Goal: Task Accomplishment & Management: Use online tool/utility

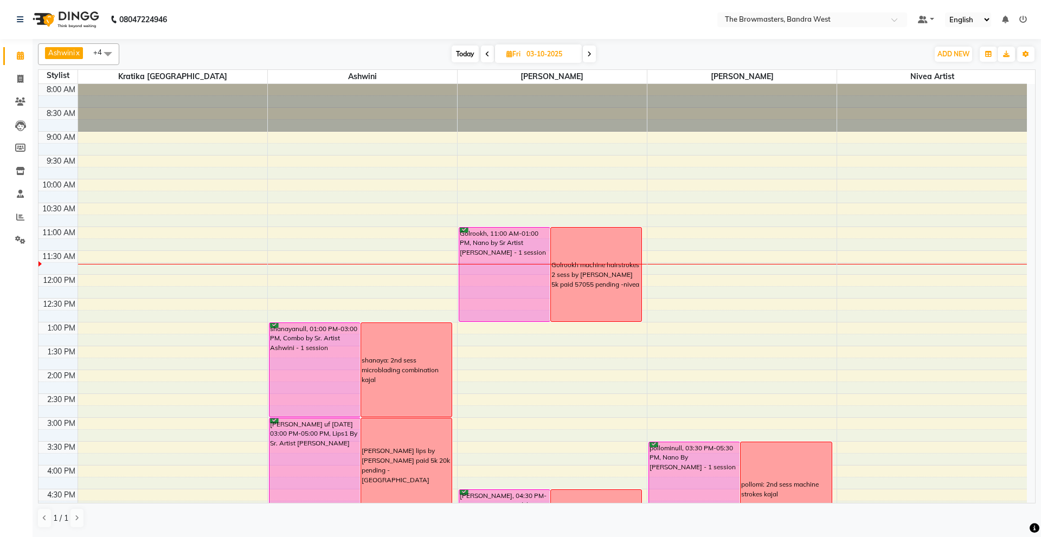
scroll to position [183, 0]
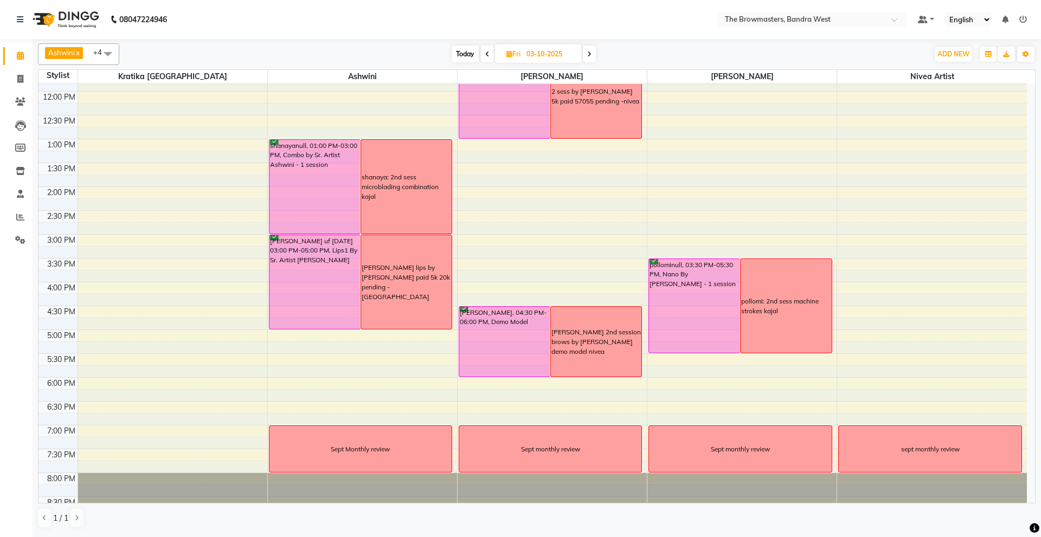
click at [534, 50] on input "03-10-2025" at bounding box center [550, 54] width 54 height 16
select select "10"
select select "2025"
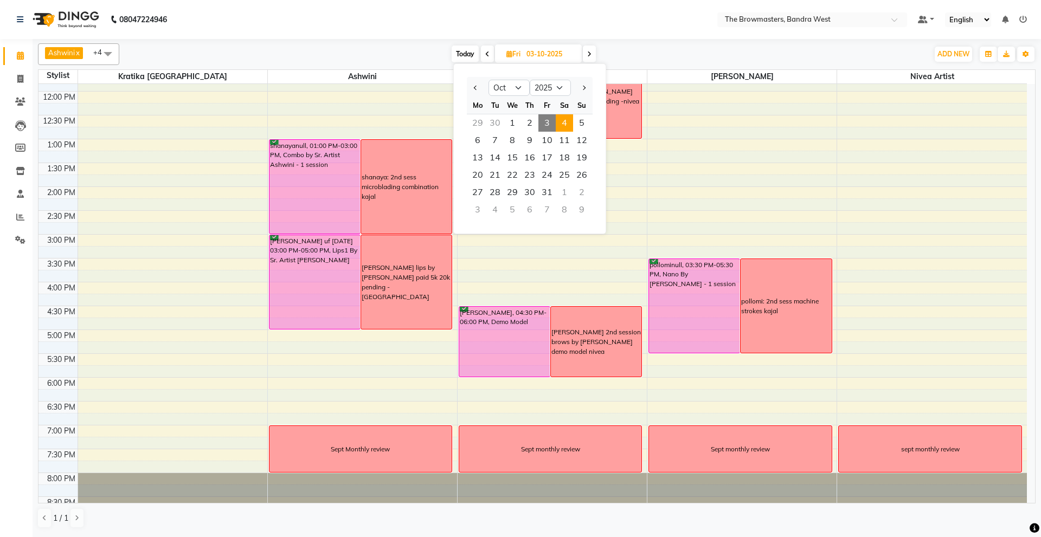
click at [564, 123] on span "4" at bounding box center [564, 122] width 17 height 17
type input "04-10-2025"
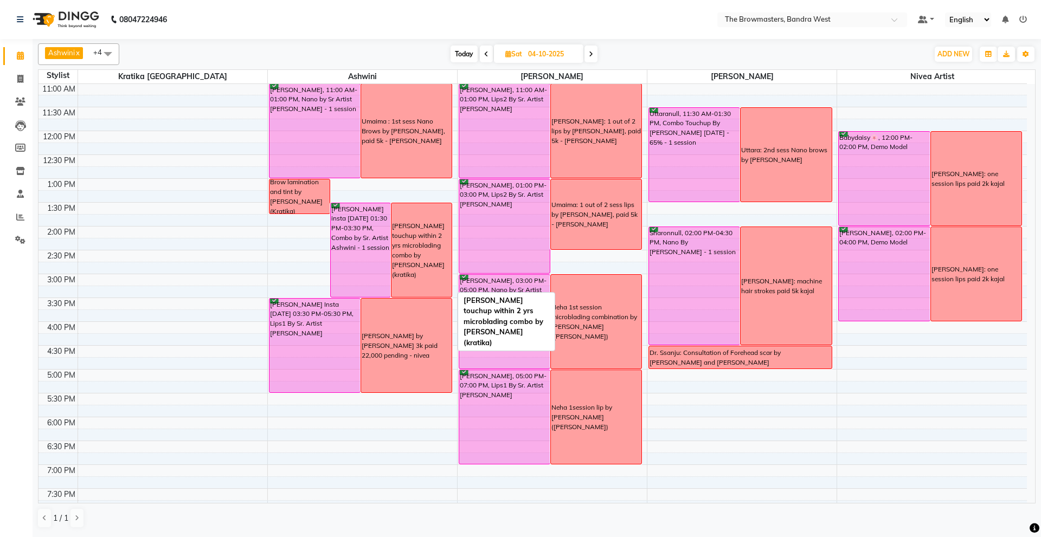
scroll to position [0, 0]
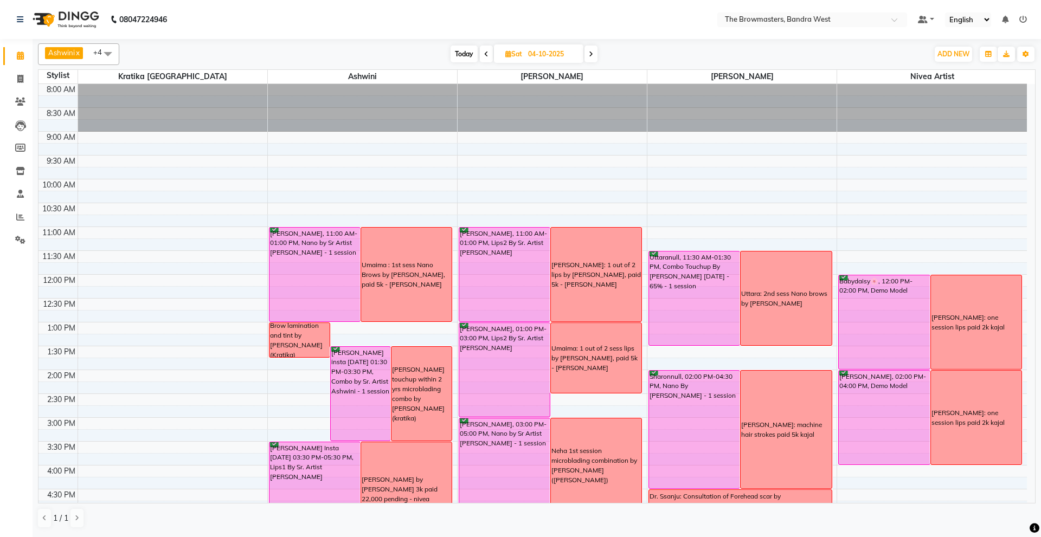
click at [545, 52] on input "04-10-2025" at bounding box center [552, 54] width 54 height 16
select select "10"
select select "2025"
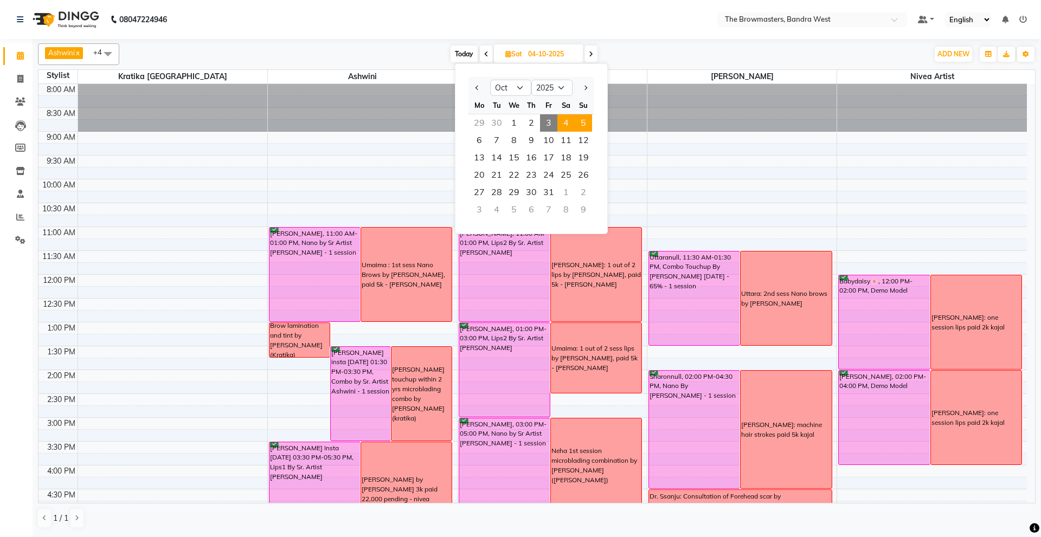
click at [585, 118] on span "5" at bounding box center [583, 122] width 17 height 17
type input "05-10-2025"
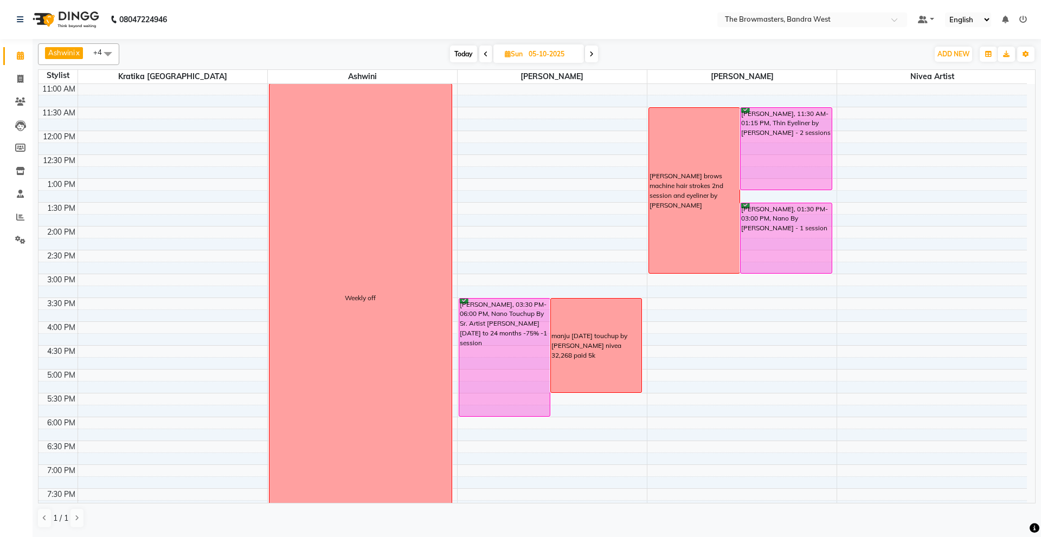
scroll to position [144, 0]
click at [553, 56] on input "05-10-2025" at bounding box center [552, 54] width 54 height 16
select select "10"
select select "2025"
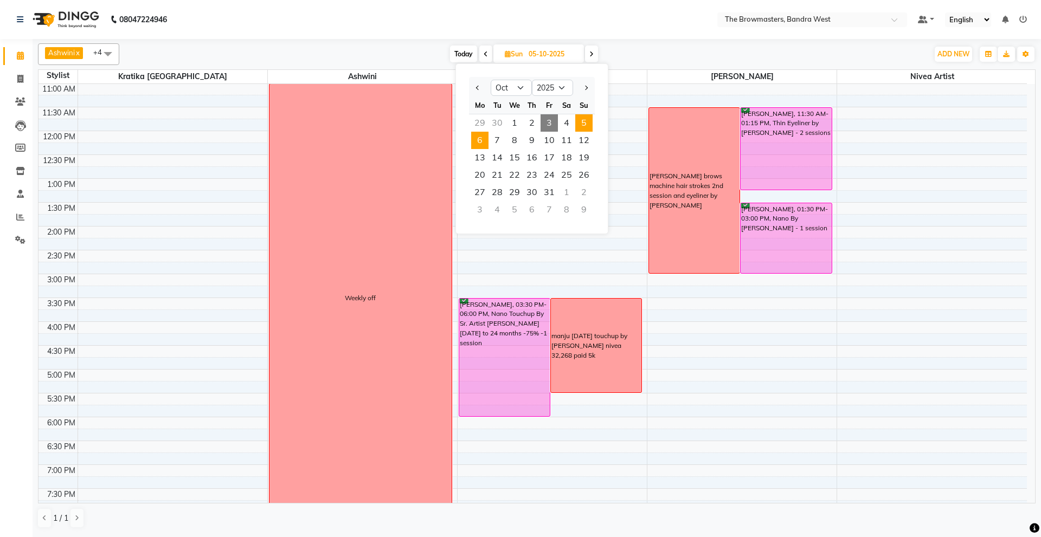
click at [483, 136] on span "6" at bounding box center [479, 140] width 17 height 17
type input "[DATE]"
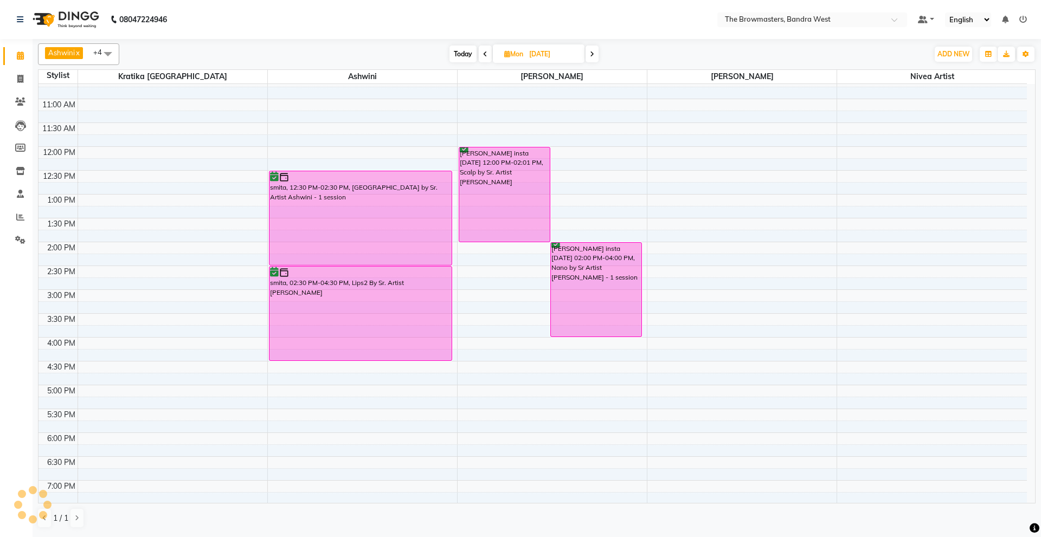
scroll to position [126, 0]
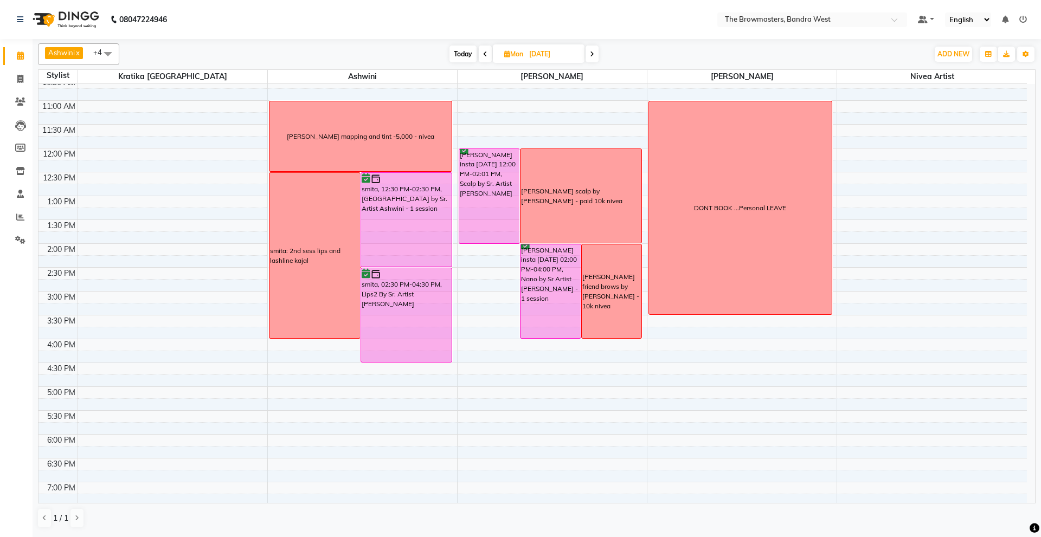
click at [544, 53] on input "[DATE]" at bounding box center [553, 54] width 54 height 16
select select "10"
select select "2025"
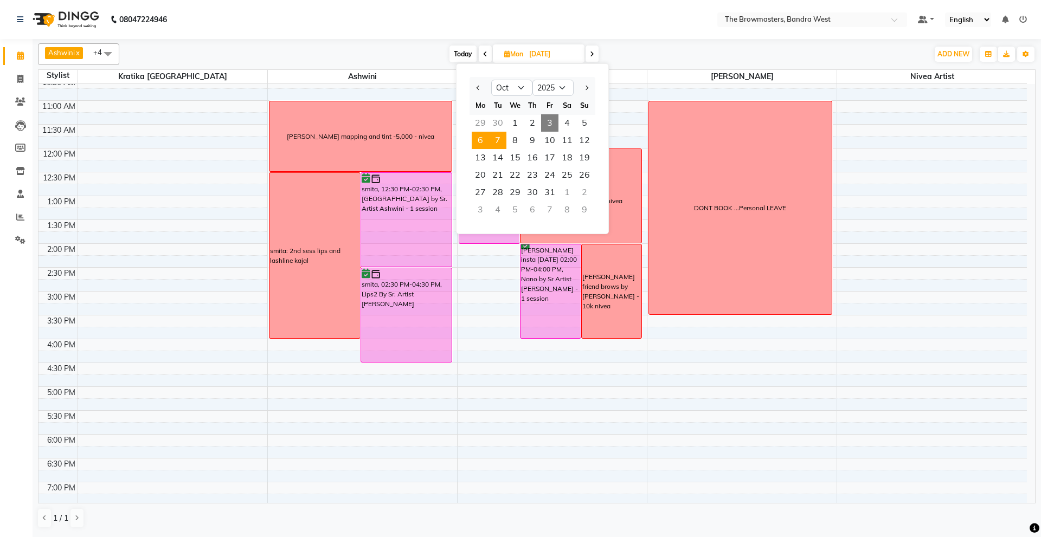
click at [505, 139] on span "7" at bounding box center [497, 140] width 17 height 17
type input "[DATE]"
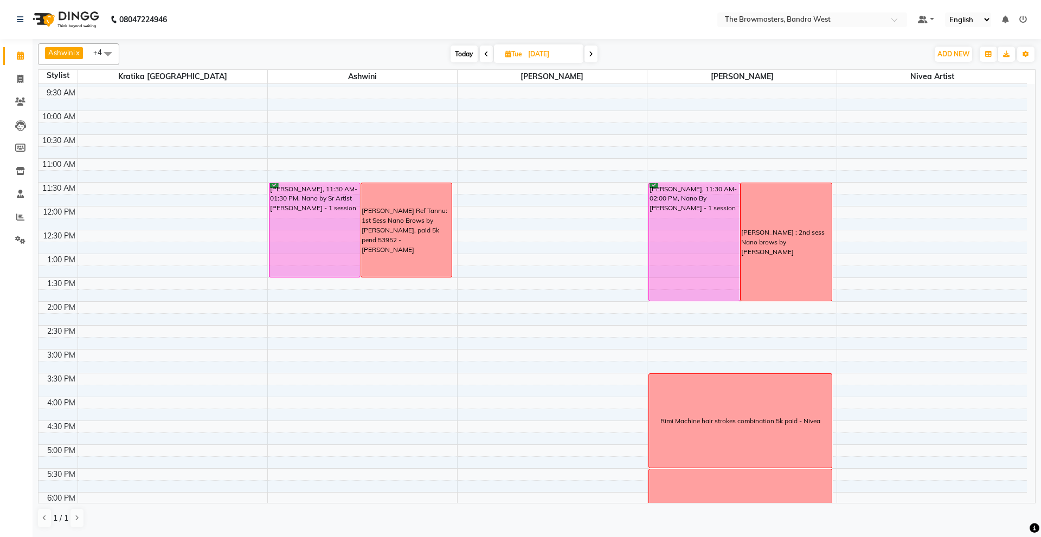
scroll to position [68, 0]
click at [25, 82] on span at bounding box center [20, 79] width 19 height 12
select select "6949"
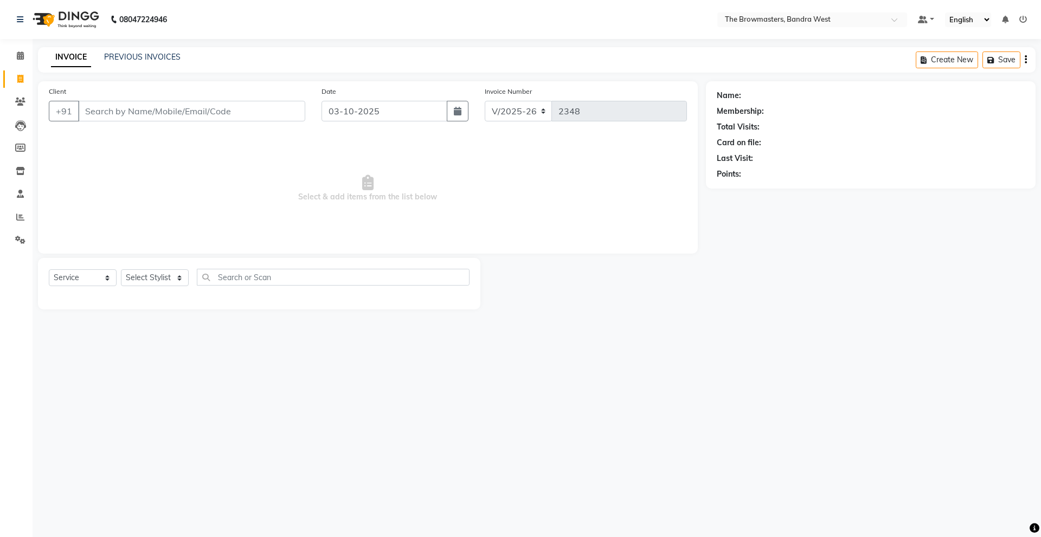
select select "package"
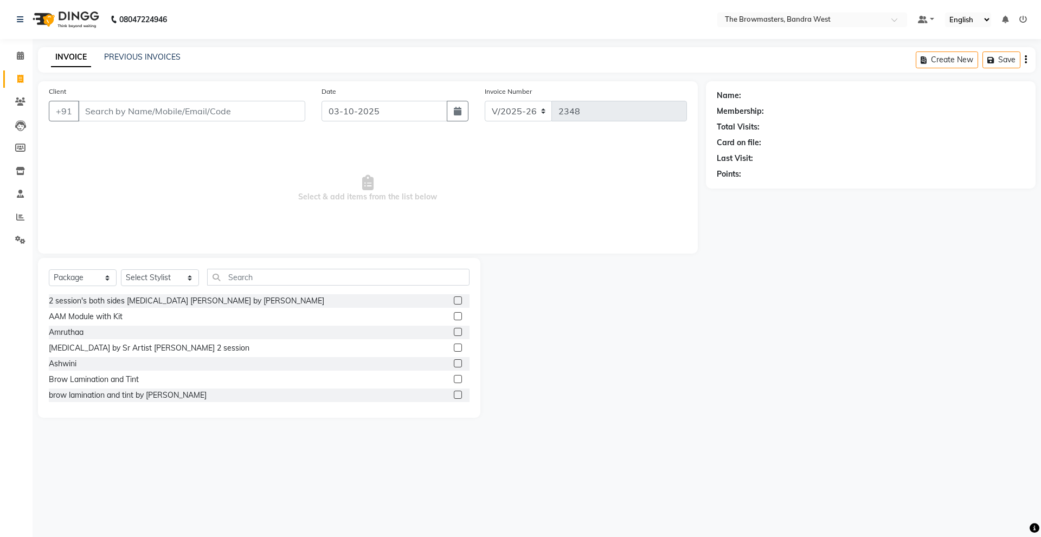
click at [156, 113] on input "Client" at bounding box center [191, 111] width 227 height 21
click at [101, 113] on input "[PHONE_NUMBER]" at bounding box center [164, 111] width 172 height 21
click at [136, 110] on input "7715866976" at bounding box center [164, 111] width 172 height 21
click at [164, 114] on input "7715866976" at bounding box center [164, 111] width 172 height 21
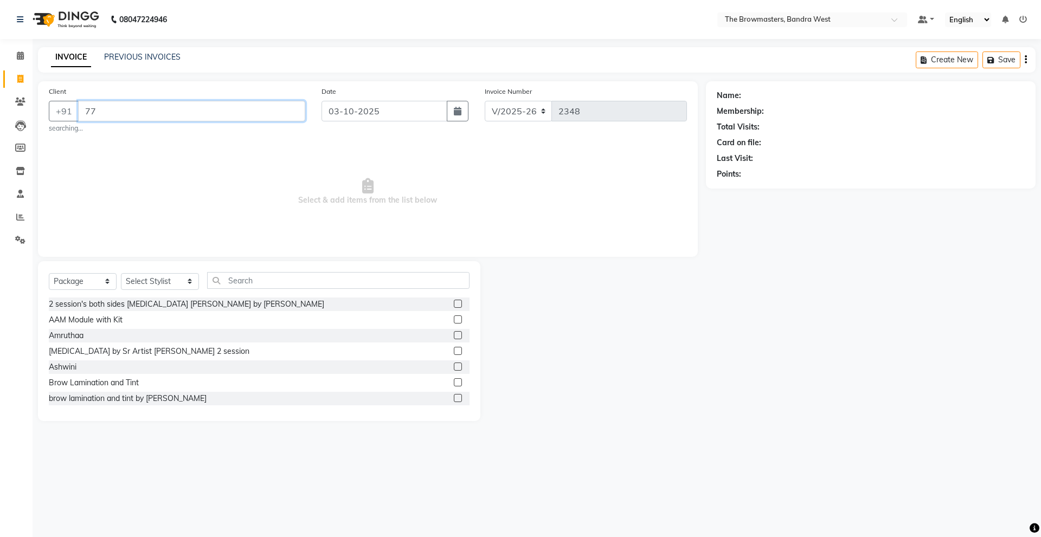
type input "7"
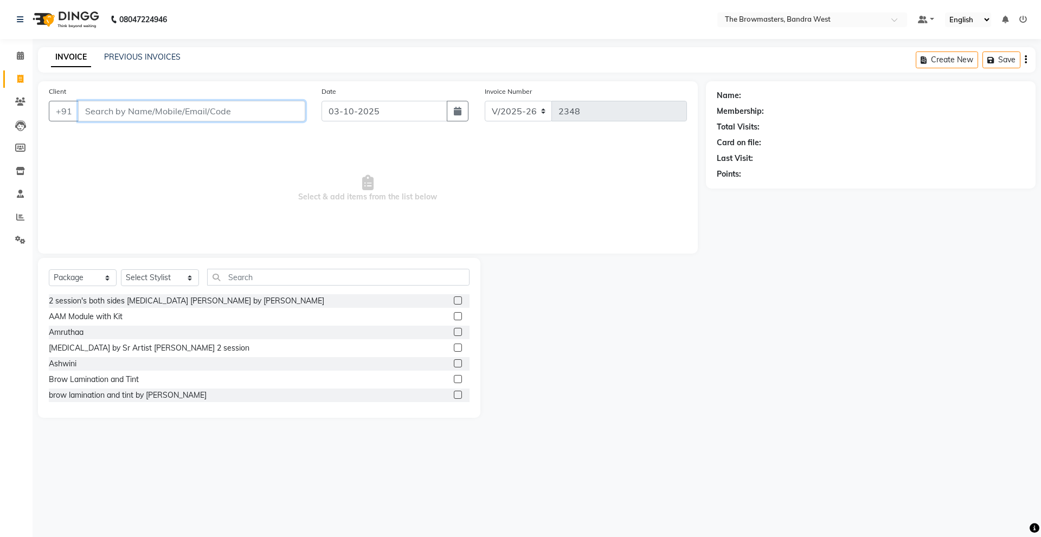
paste input "80809111111"
type input "80809111111"
click at [187, 136] on span "Select & add items from the list below" at bounding box center [368, 188] width 638 height 108
click at [151, 113] on input "80809111111" at bounding box center [164, 111] width 172 height 21
click at [164, 154] on span "Select & add items from the list below" at bounding box center [368, 188] width 638 height 108
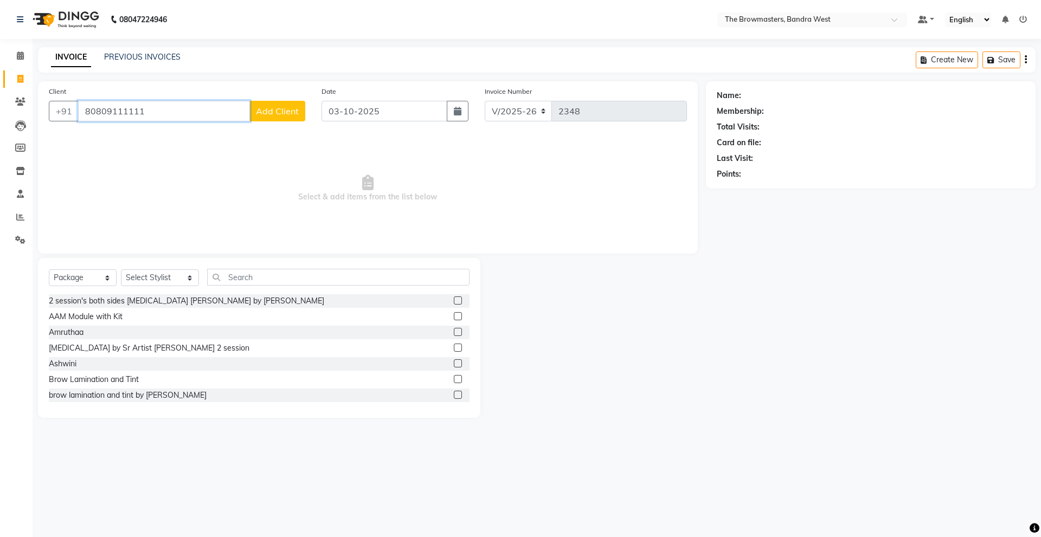
click at [153, 113] on input "80809111111" at bounding box center [164, 111] width 172 height 21
click at [22, 50] on span at bounding box center [20, 56] width 19 height 12
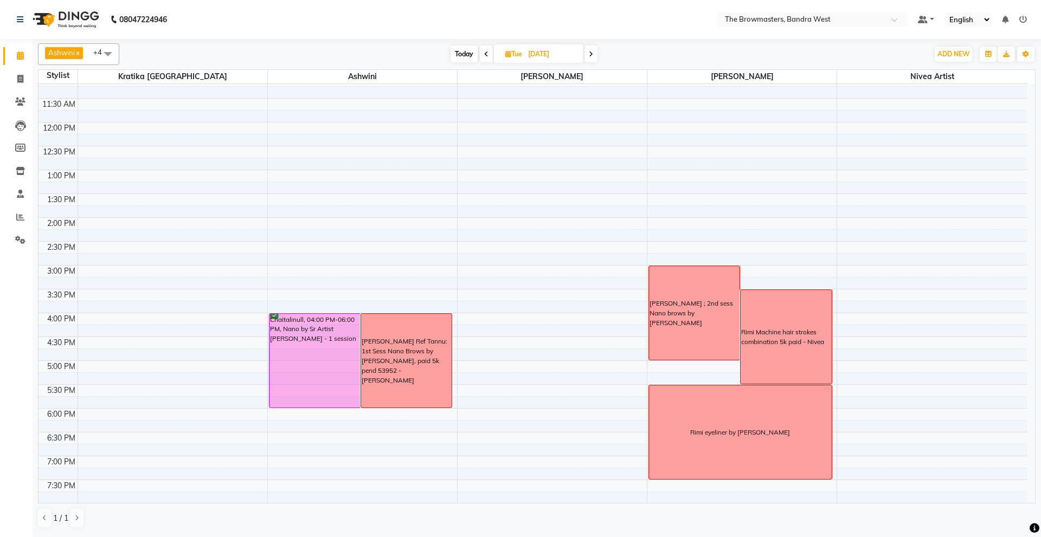
scroll to position [201, 0]
